Goal: Navigation & Orientation: Understand site structure

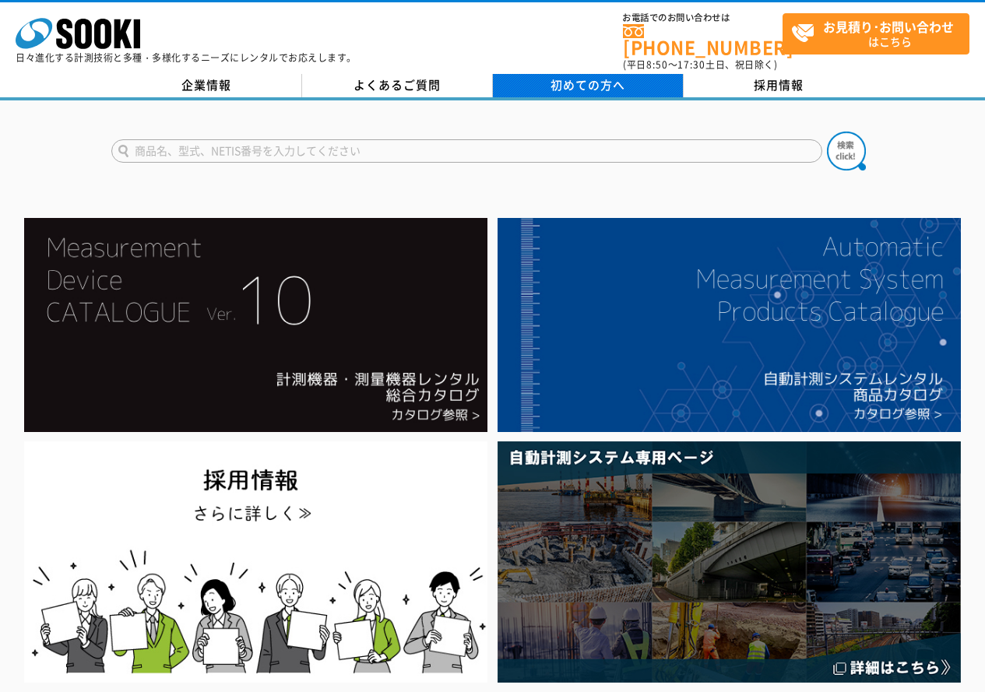
click at [602, 80] on span "初めての方へ" at bounding box center [587, 84] width 75 height 17
click at [629, 88] on div "企業情報 よくあるご質問 初めての方へ 採用情報" at bounding box center [492, 87] width 985 height 26
click at [623, 59] on div "株式会社 ソーキ spMenu 日々進化する計測技術と多種・多様化するニーズにレンタルでお応えします。 お電話でのお問い合わせは 0120-856-990 (…" at bounding box center [492, 37] width 985 height 70
click at [615, 76] on span "初めての方へ" at bounding box center [587, 84] width 75 height 17
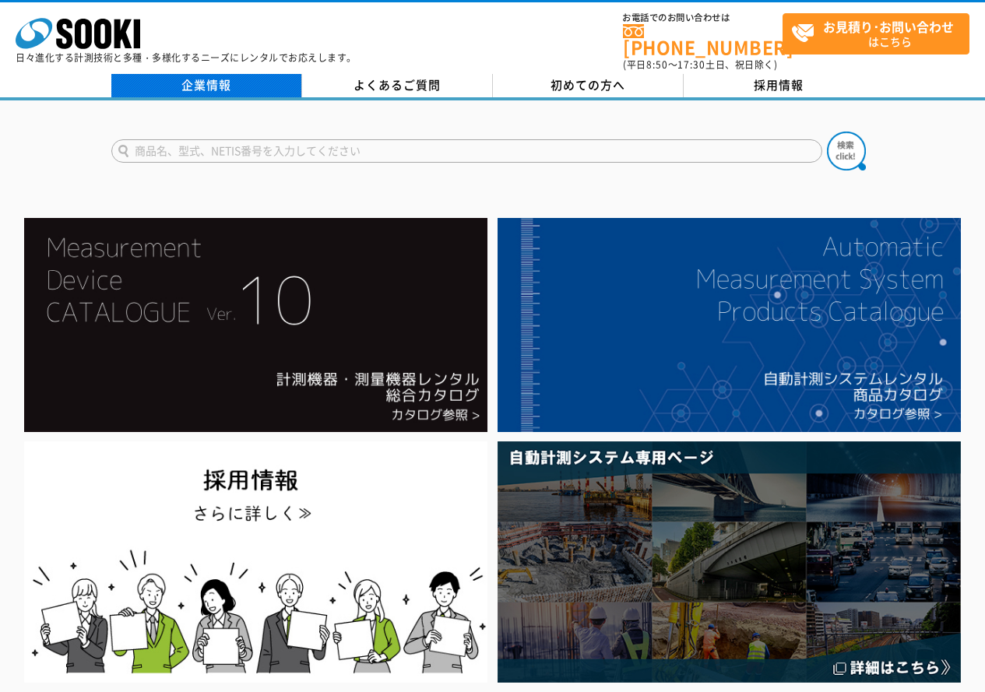
click at [234, 74] on link "企業情報" at bounding box center [206, 85] width 191 height 23
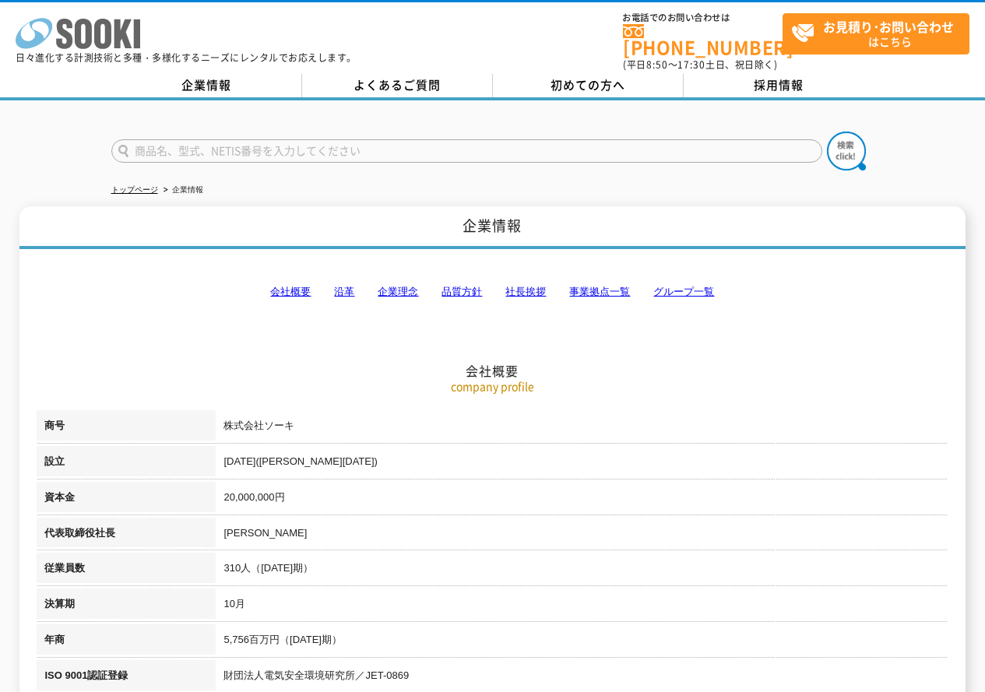
click at [75, 41] on icon at bounding box center [83, 34] width 17 height 30
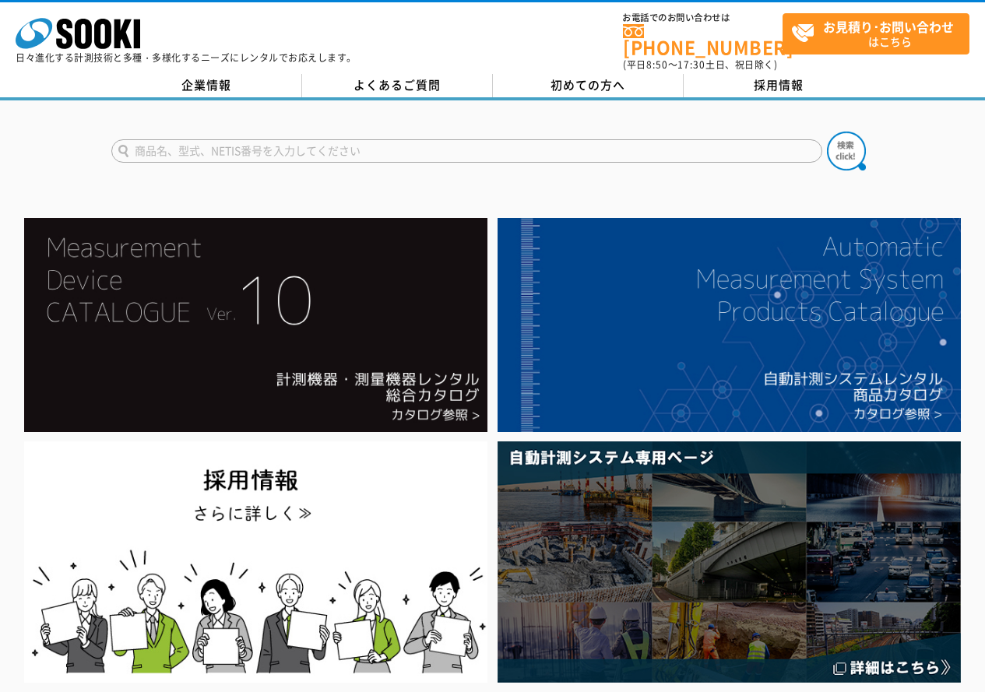
click at [602, 83] on link "初めての方へ" at bounding box center [588, 85] width 191 height 23
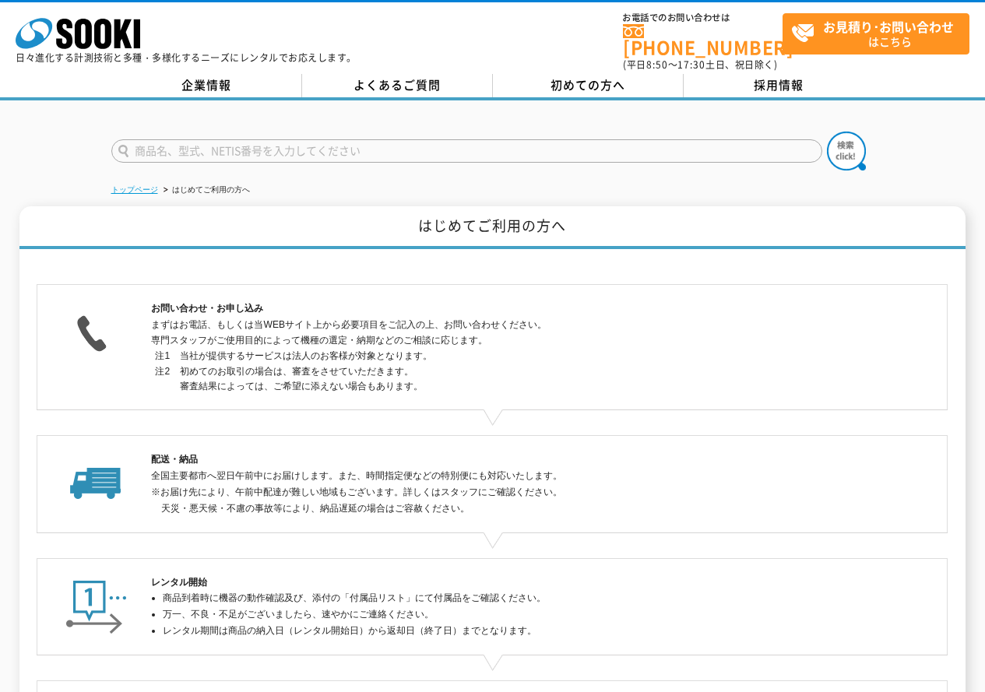
click at [144, 185] on link "トップページ" at bounding box center [134, 189] width 47 height 9
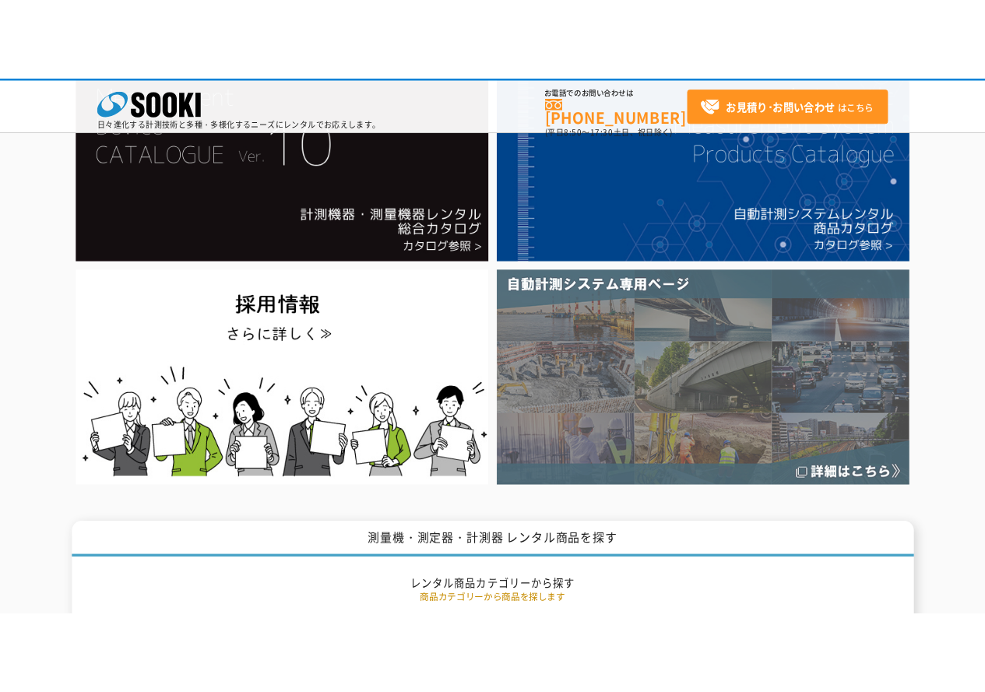
scroll to position [78, 0]
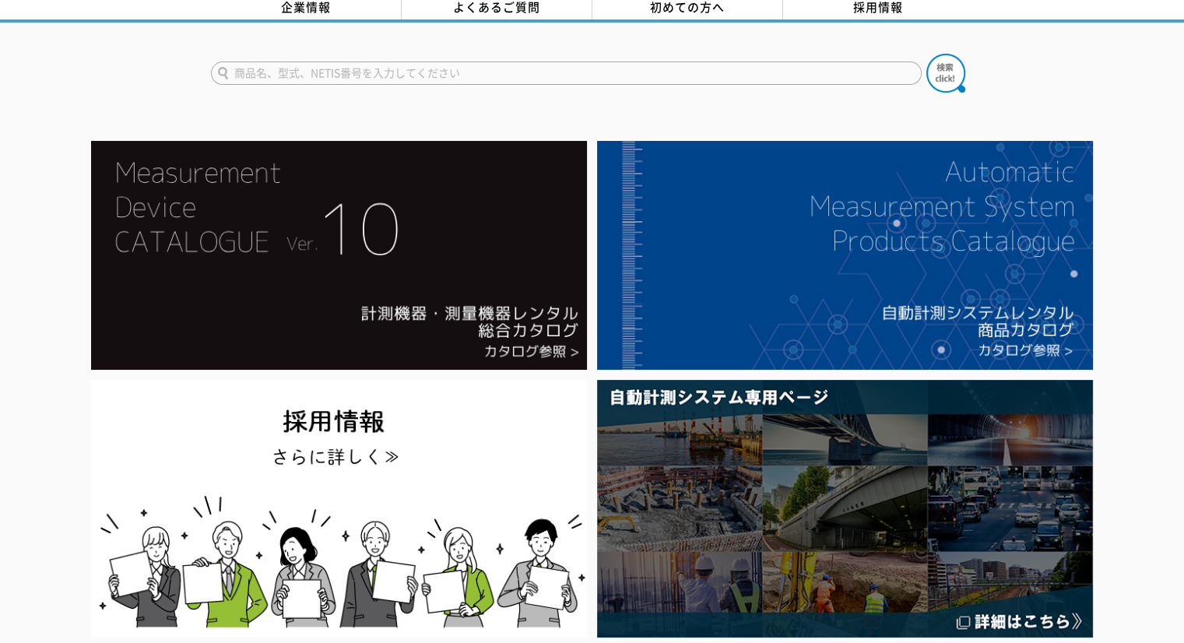
drag, startPoint x: 1044, startPoint y: 92, endPoint x: 1068, endPoint y: 41, distance: 56.0
